Goal: Find specific fact

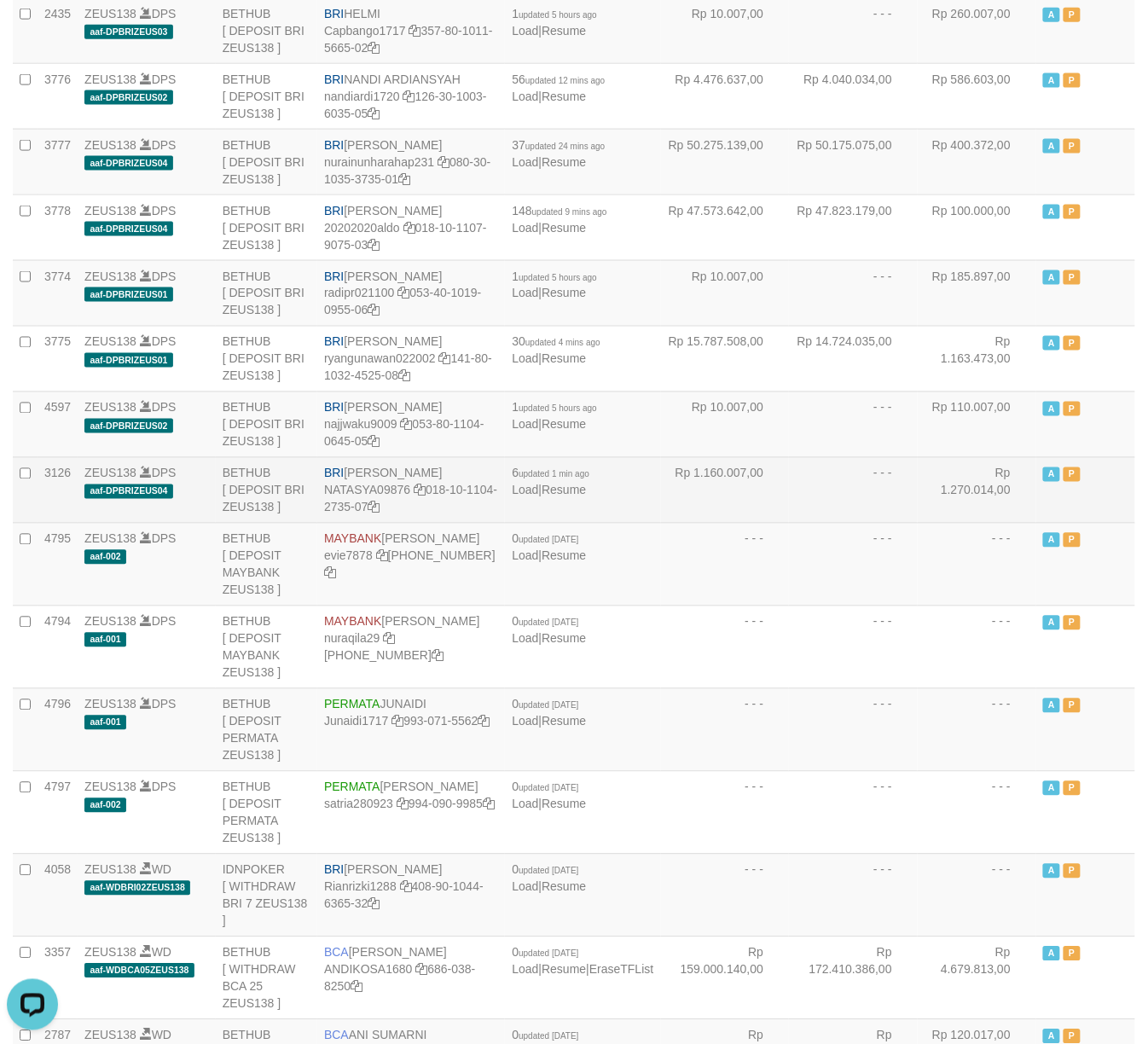
click at [1117, 523] on td "A P" at bounding box center [1086, 490] width 99 height 66
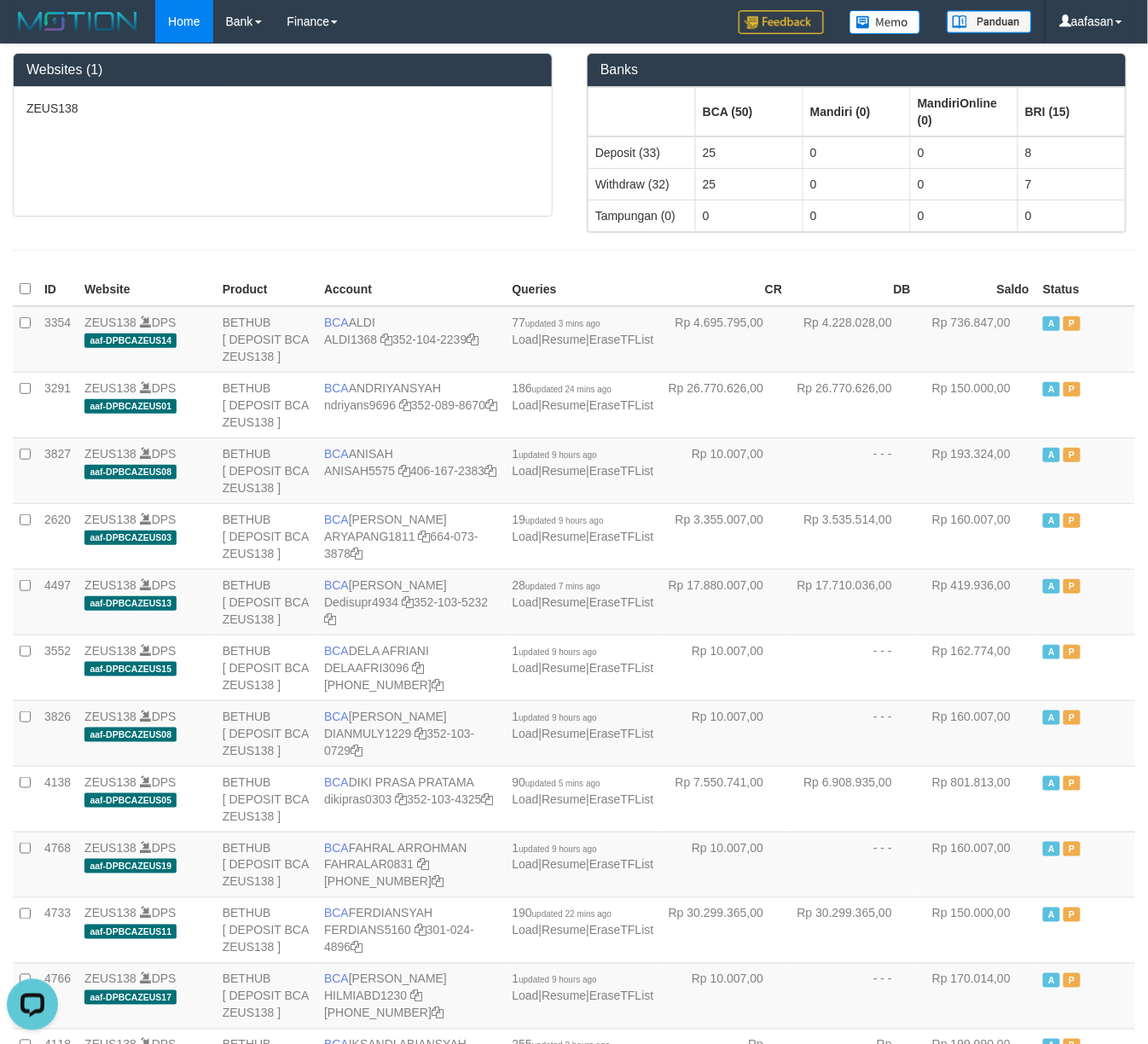
scroll to position [959, 0]
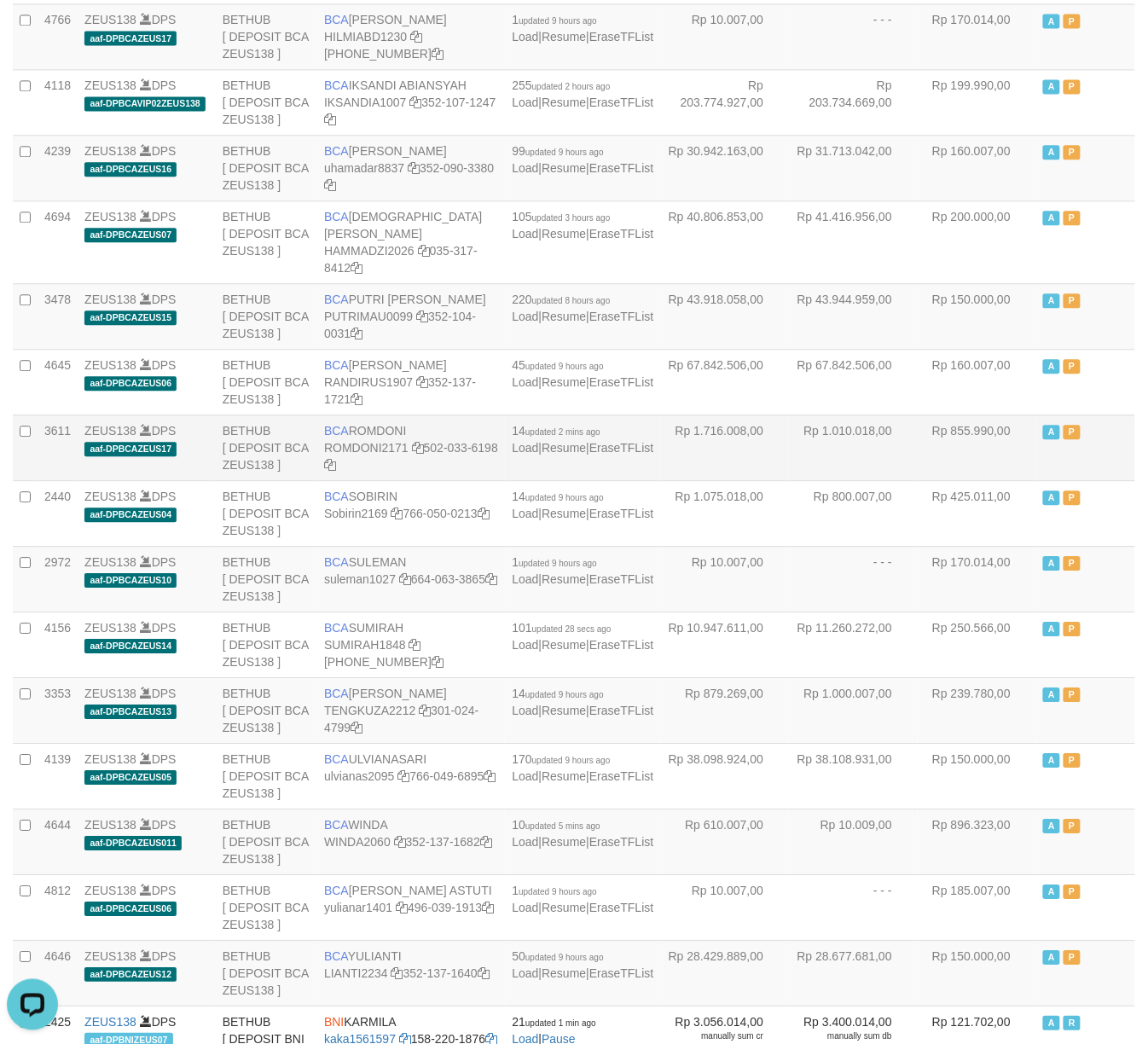
click at [387, 480] on td "BCA ROMDONI ROMDONI2171 502-033-6198" at bounding box center [411, 447] width 188 height 66
copy td "BCA ROMDONI"
